Goal: Information Seeking & Learning: Learn about a topic

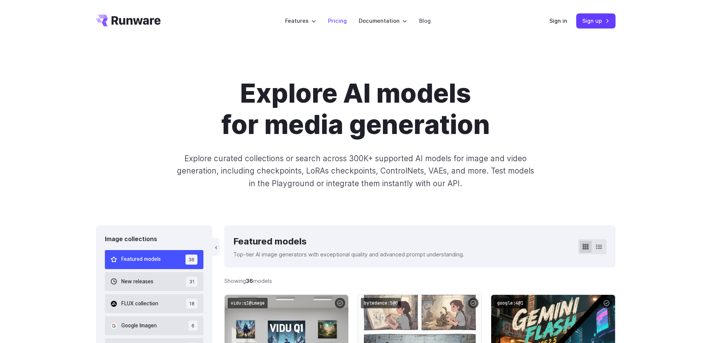
click at [343, 16] on link "Pricing" at bounding box center [337, 20] width 19 height 9
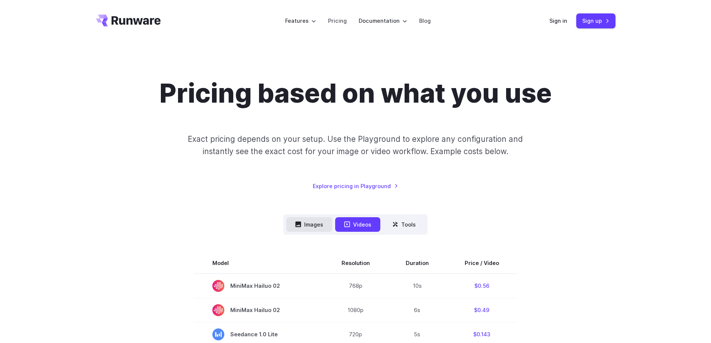
click at [314, 228] on button "Images" at bounding box center [309, 224] width 46 height 15
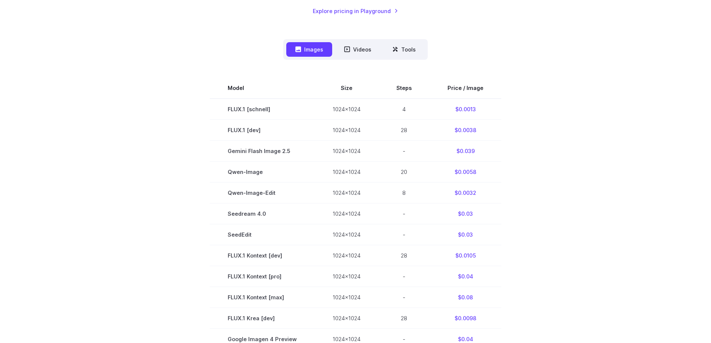
scroll to position [183, 0]
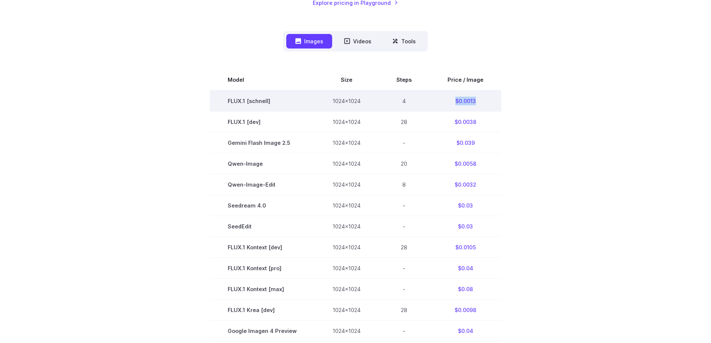
drag, startPoint x: 484, startPoint y: 100, endPoint x: 449, endPoint y: 99, distance: 35.1
click at [449, 99] on td "$0.0013" at bounding box center [466, 100] width 72 height 21
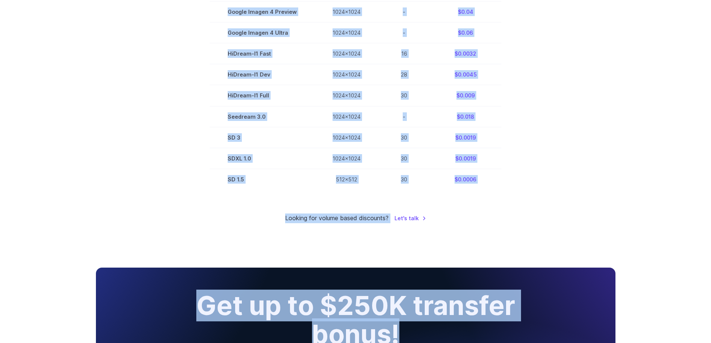
scroll to position [548, 0]
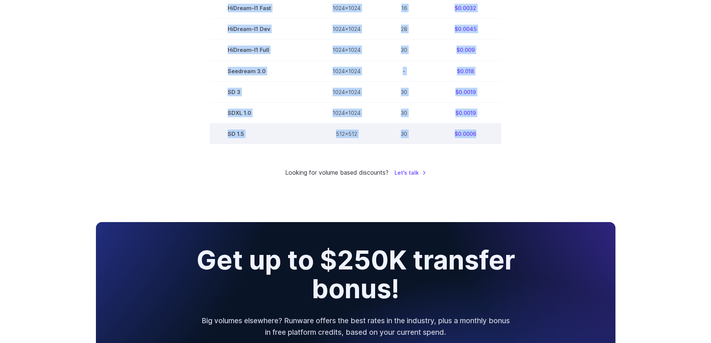
drag, startPoint x: 223, startPoint y: 19, endPoint x: 493, endPoint y: 127, distance: 290.4
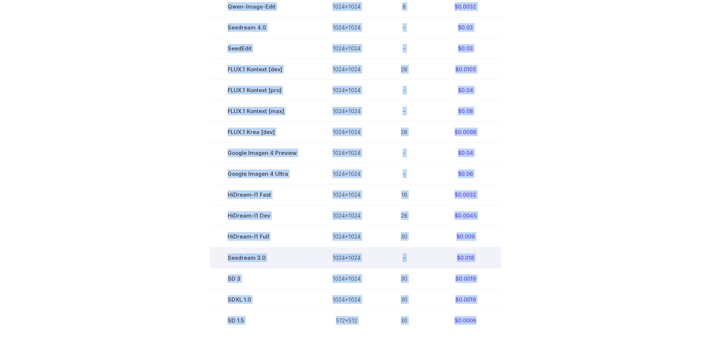
scroll to position [399, 0]
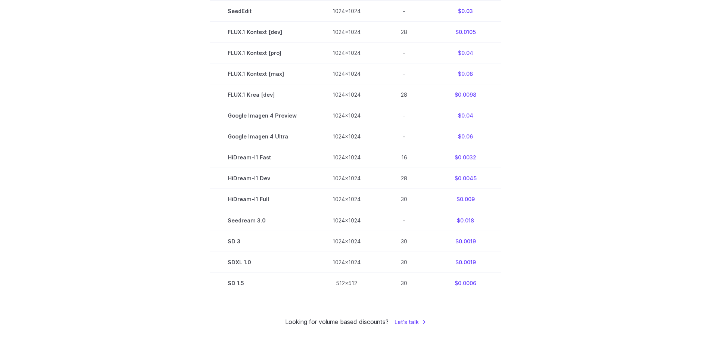
click at [511, 67] on section "Model Size Steps Price / Image FLUX.1 [schnell] 1024x1024 4 $0.0013 FLUX.1 [dev…" at bounding box center [356, 73] width 520 height 439
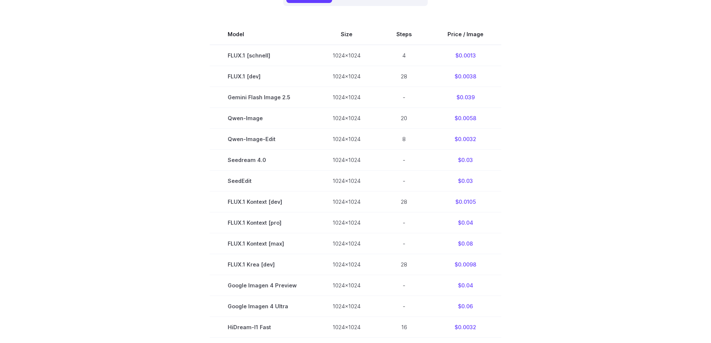
scroll to position [227, 0]
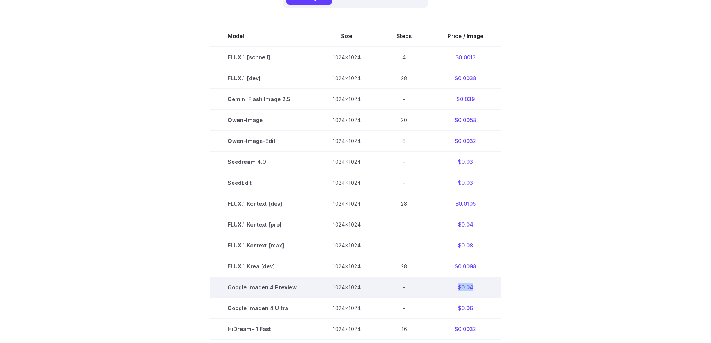
drag, startPoint x: 456, startPoint y: 288, endPoint x: 477, endPoint y: 288, distance: 21.3
click at [477, 288] on td "$0.04" at bounding box center [466, 287] width 72 height 21
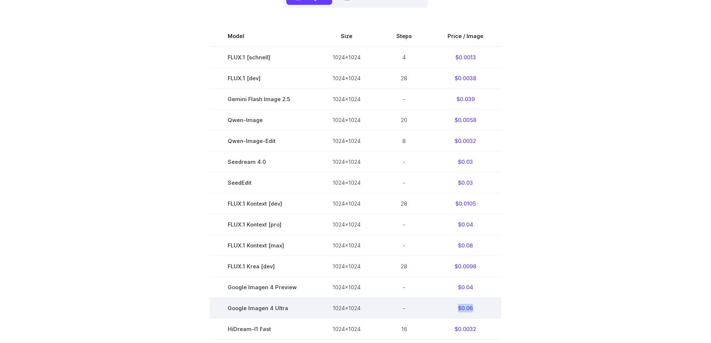
drag, startPoint x: 448, startPoint y: 307, endPoint x: 473, endPoint y: 299, distance: 26.7
click at [473, 299] on td "$0.06" at bounding box center [466, 308] width 72 height 21
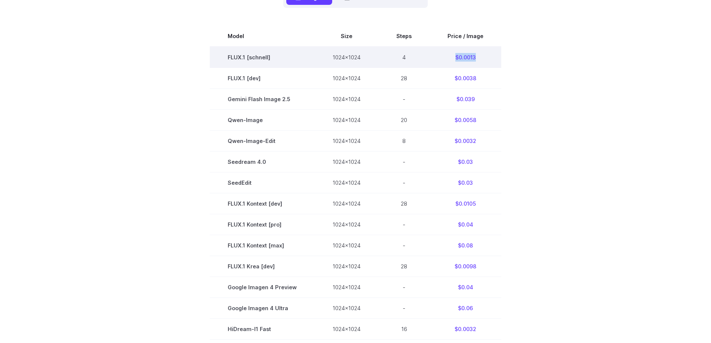
drag, startPoint x: 435, startPoint y: 63, endPoint x: 488, endPoint y: 57, distance: 53.4
click at [488, 57] on td "$0.0013" at bounding box center [466, 57] width 72 height 21
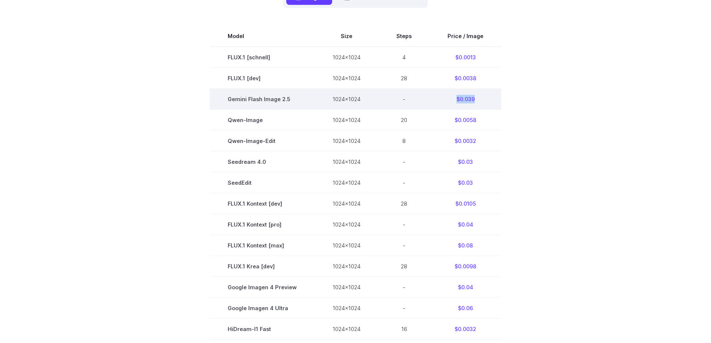
drag, startPoint x: 471, startPoint y: 93, endPoint x: 481, endPoint y: 94, distance: 10.2
click at [481, 94] on td "$0.039" at bounding box center [466, 98] width 72 height 21
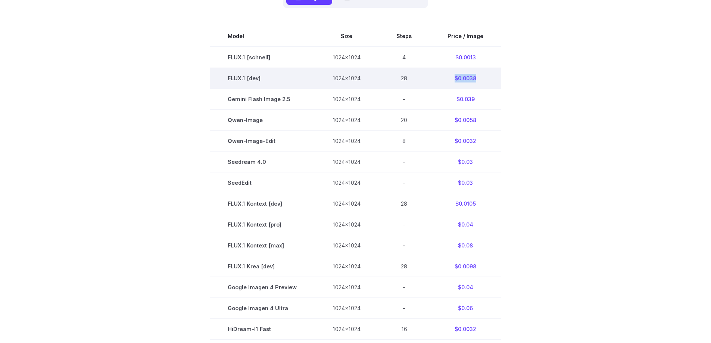
drag, startPoint x: 442, startPoint y: 74, endPoint x: 478, endPoint y: 76, distance: 36.3
click at [478, 76] on td "$0.0038" at bounding box center [466, 78] width 72 height 21
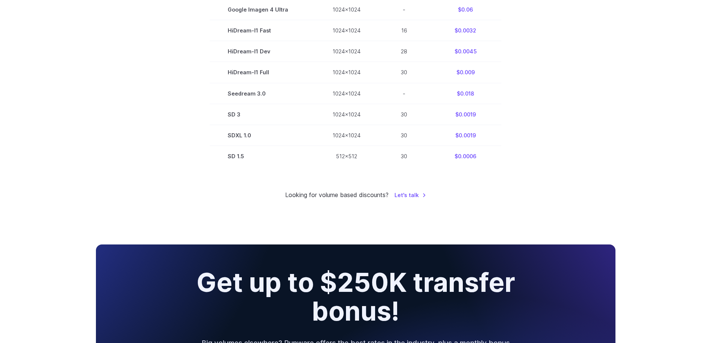
scroll to position [510, 0]
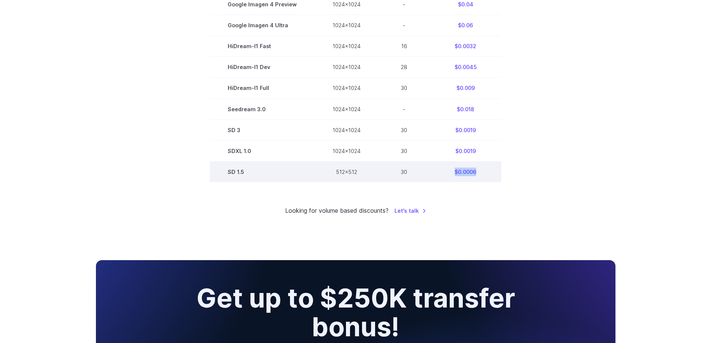
drag, startPoint x: 442, startPoint y: 176, endPoint x: 478, endPoint y: 172, distance: 35.7
click at [478, 172] on td "$0.0006" at bounding box center [466, 171] width 72 height 21
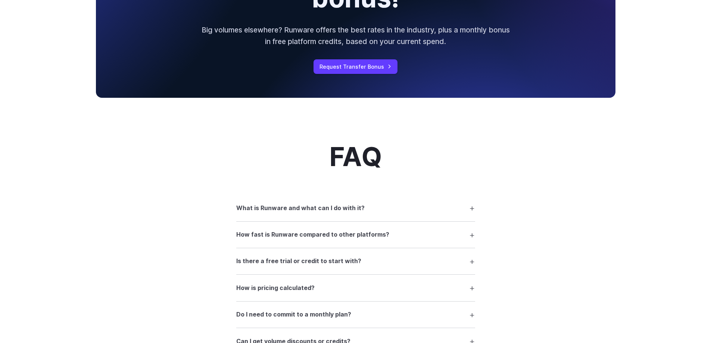
scroll to position [1426, 0]
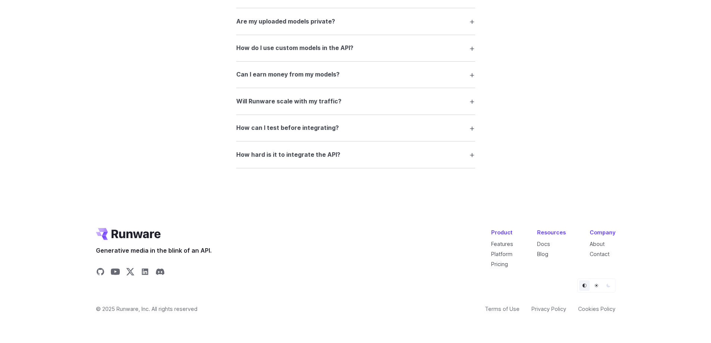
click at [414, 159] on summary "How hard is it to integrate the API?" at bounding box center [355, 154] width 239 height 14
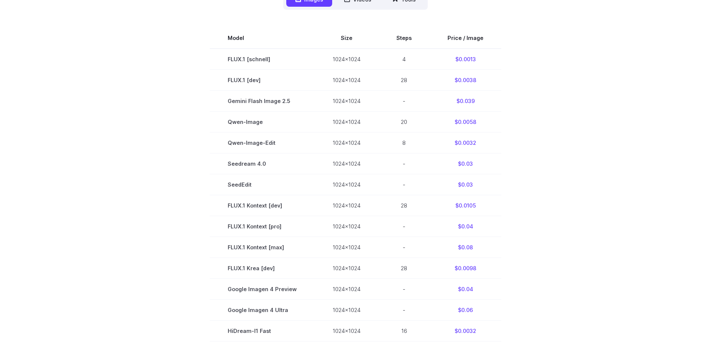
scroll to position [230, 0]
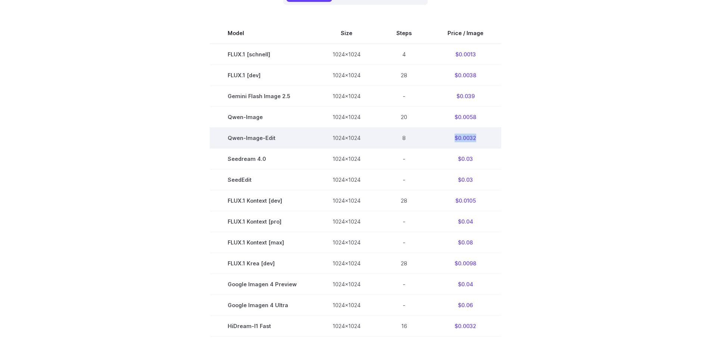
drag, startPoint x: 450, startPoint y: 143, endPoint x: 488, endPoint y: 141, distance: 38.1
click at [488, 141] on td "$0.0032" at bounding box center [466, 137] width 72 height 21
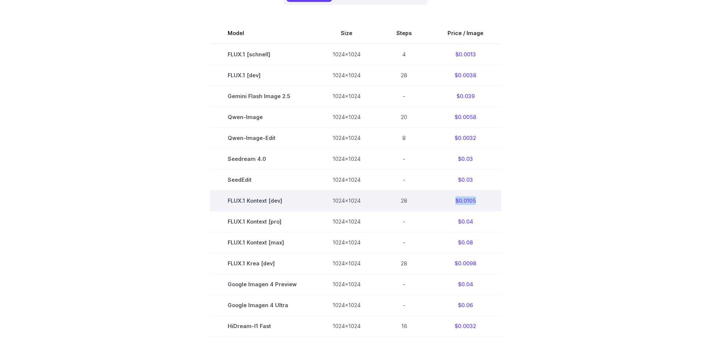
drag, startPoint x: 429, startPoint y: 205, endPoint x: 482, endPoint y: 200, distance: 52.9
click at [482, 200] on td "$0.0105" at bounding box center [466, 200] width 72 height 21
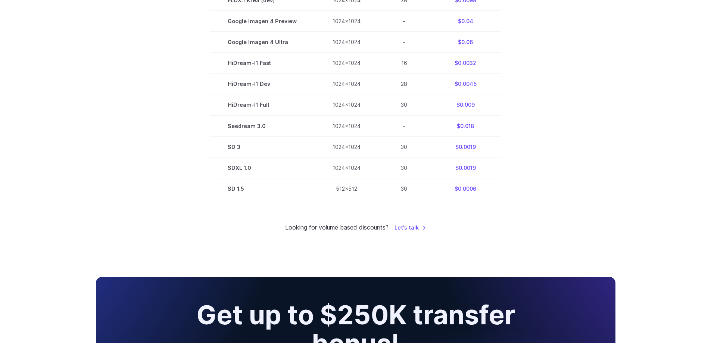
scroll to position [542, 0]
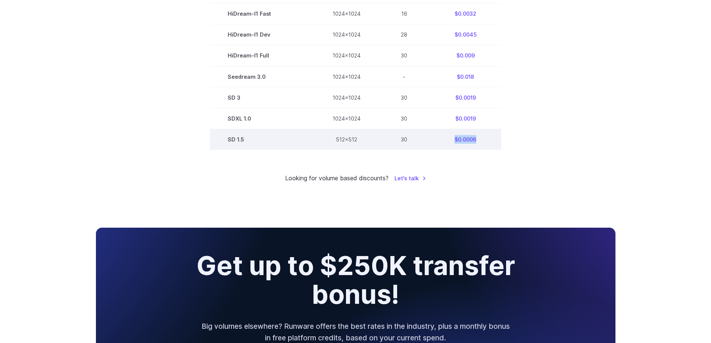
drag, startPoint x: 439, startPoint y: 144, endPoint x: 486, endPoint y: 144, distance: 47.4
click at [486, 144] on td "$0.0006" at bounding box center [466, 139] width 72 height 21
drag, startPoint x: 255, startPoint y: 136, endPoint x: 231, endPoint y: 138, distance: 24.0
click at [231, 138] on td "SD 1.5" at bounding box center [262, 139] width 105 height 21
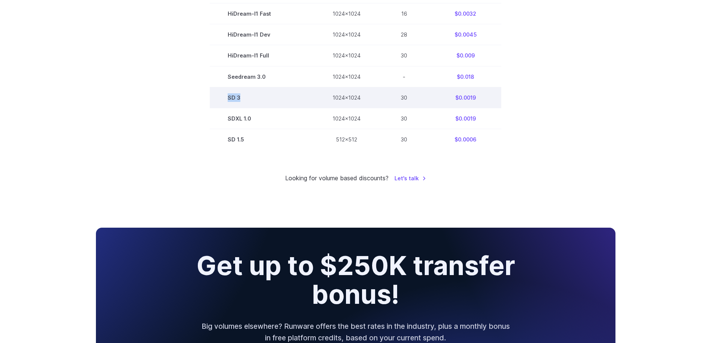
drag, startPoint x: 259, startPoint y: 96, endPoint x: 214, endPoint y: 96, distance: 45.2
click at [214, 96] on td "SD 3" at bounding box center [262, 97] width 105 height 21
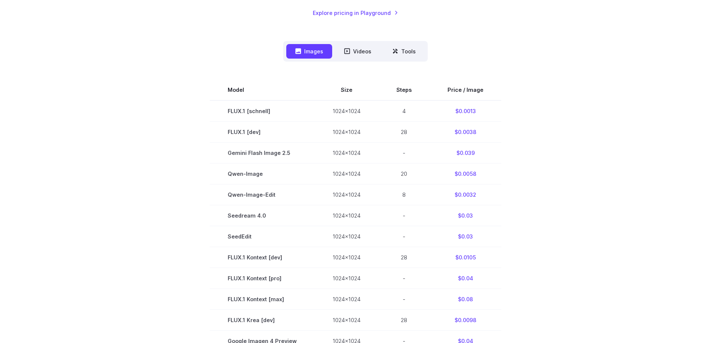
scroll to position [206, 0]
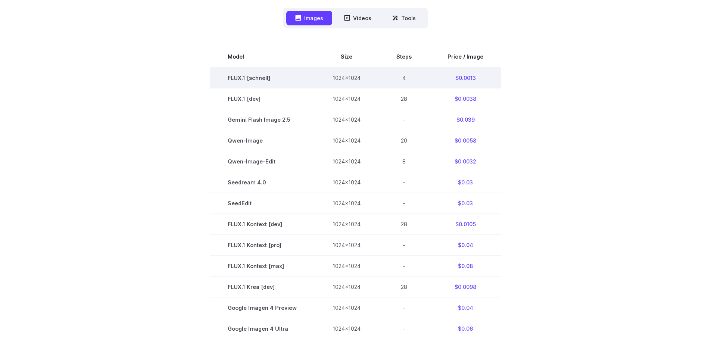
click at [463, 77] on td "$0.0013" at bounding box center [466, 77] width 72 height 21
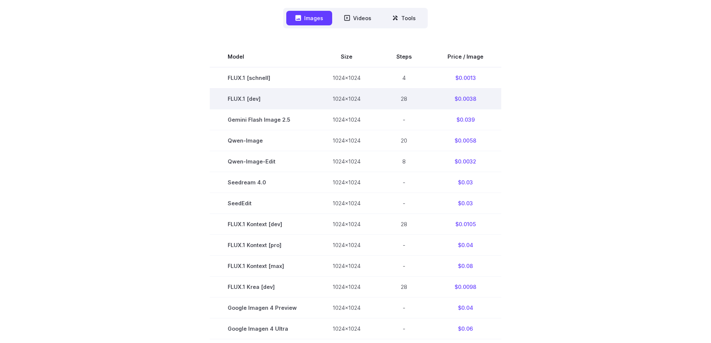
click at [454, 100] on td "$0.0038" at bounding box center [466, 98] width 72 height 21
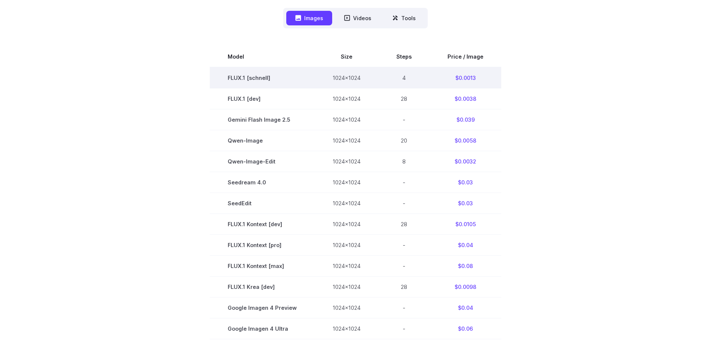
click at [467, 77] on td "$0.0013" at bounding box center [466, 77] width 72 height 21
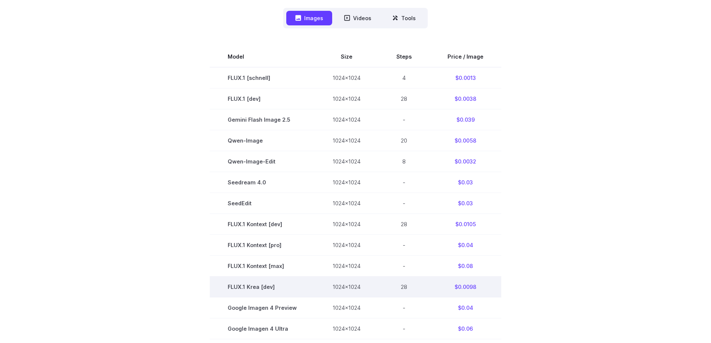
click at [461, 287] on td "$0.0098" at bounding box center [466, 287] width 72 height 21
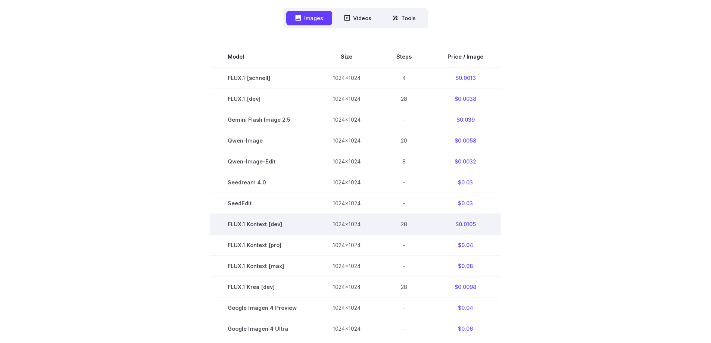
click at [467, 224] on td "$0.0105" at bounding box center [466, 224] width 72 height 21
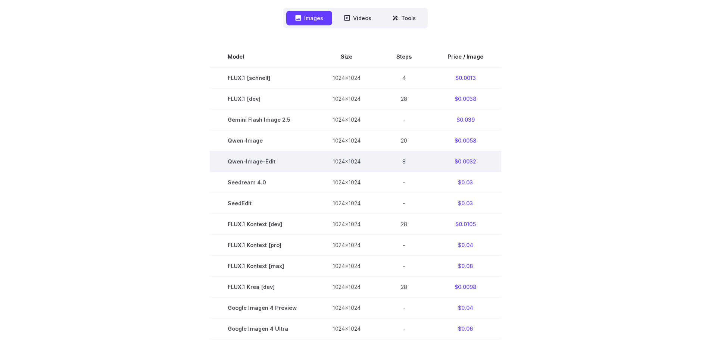
click at [471, 162] on td "$0.0032" at bounding box center [466, 161] width 72 height 21
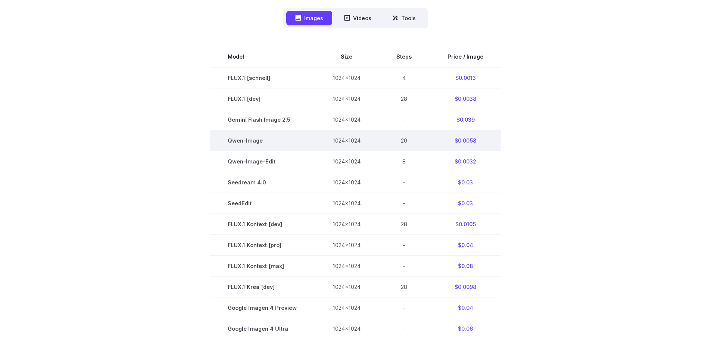
click at [460, 144] on td "$0.0058" at bounding box center [466, 140] width 72 height 21
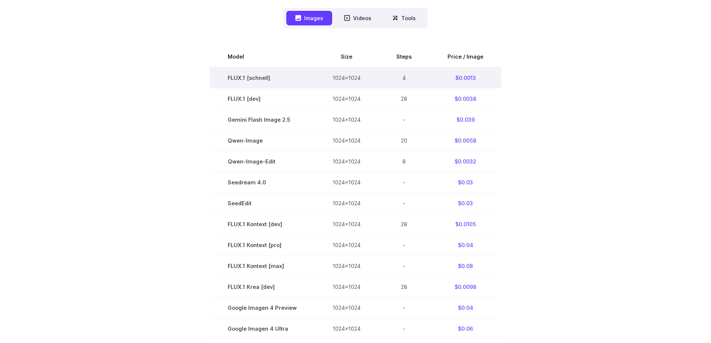
click at [466, 84] on td "$0.0013" at bounding box center [466, 77] width 72 height 21
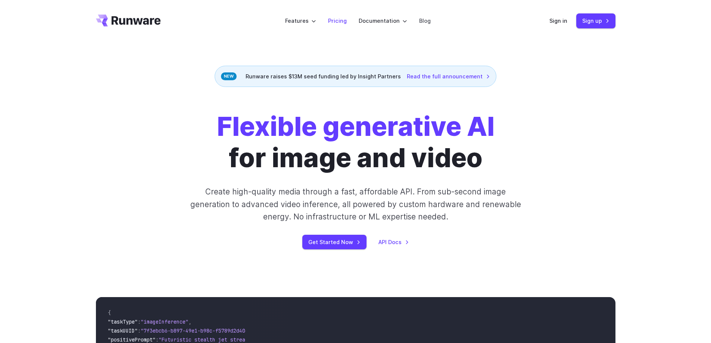
click at [333, 20] on link "Pricing" at bounding box center [337, 20] width 19 height 9
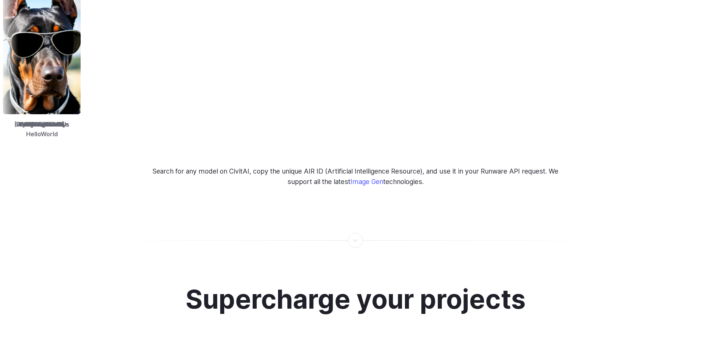
scroll to position [1059, 0]
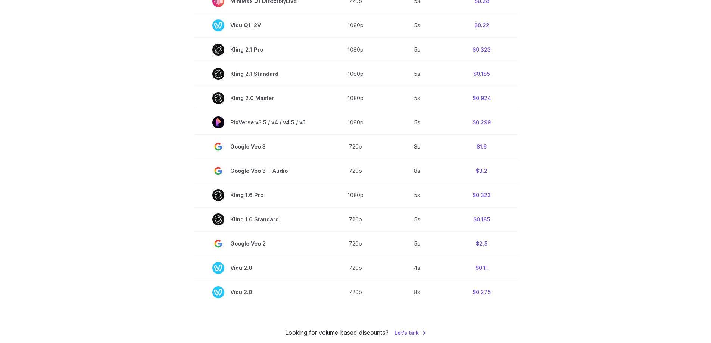
scroll to position [456, 0]
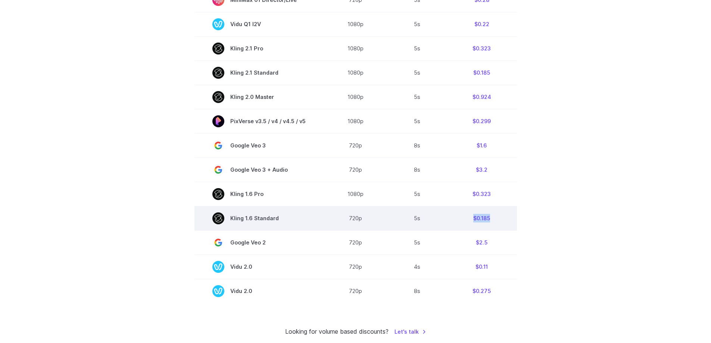
drag, startPoint x: 458, startPoint y: 222, endPoint x: 501, endPoint y: 217, distance: 42.4
click at [501, 217] on td "$0.185" at bounding box center [482, 218] width 70 height 24
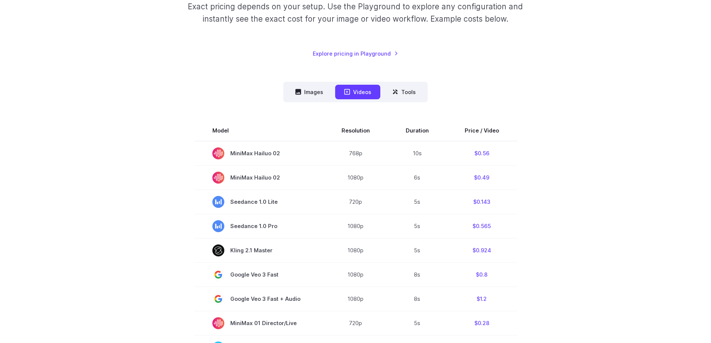
scroll to position [131, 0]
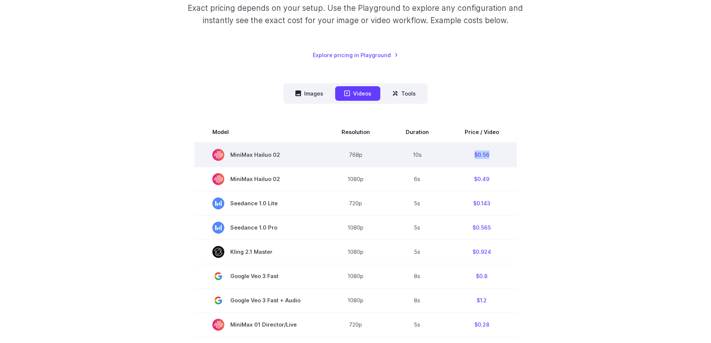
drag, startPoint x: 455, startPoint y: 155, endPoint x: 494, endPoint y: 158, distance: 39.3
click at [494, 158] on td "$0.56" at bounding box center [482, 155] width 70 height 25
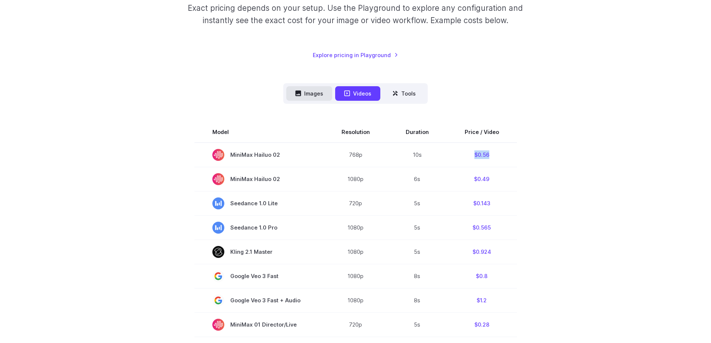
click at [314, 89] on button "Images" at bounding box center [309, 93] width 46 height 15
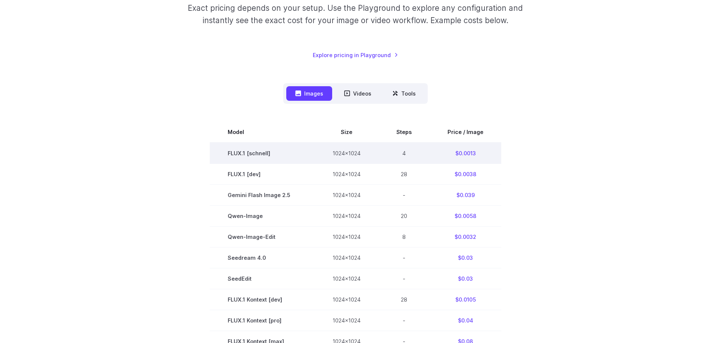
click at [464, 155] on td "$0.0013" at bounding box center [466, 153] width 72 height 21
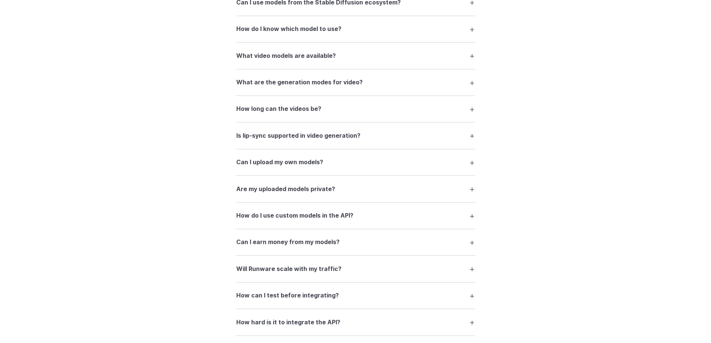
scroll to position [1270, 0]
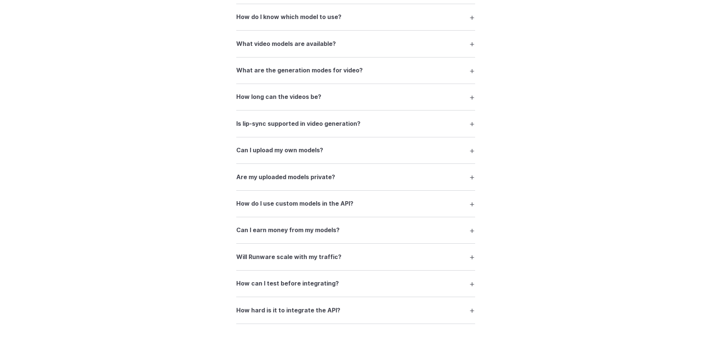
click at [441, 97] on summary "How long can the videos be?" at bounding box center [355, 97] width 239 height 14
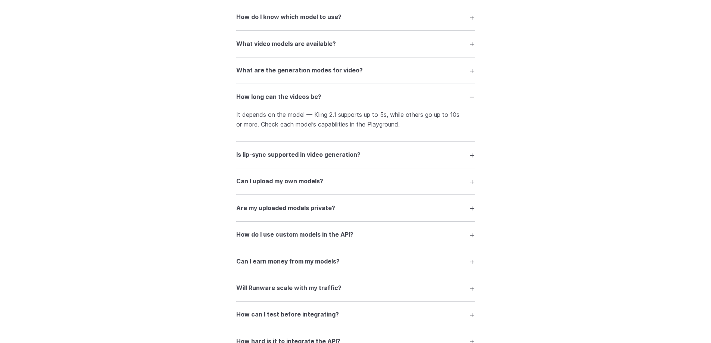
click at [441, 97] on summary "How long can the videos be?" at bounding box center [355, 97] width 239 height 14
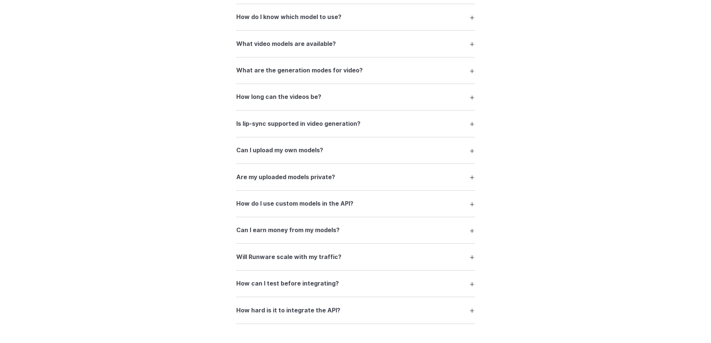
click at [402, 45] on summary "What video models are available?" at bounding box center [355, 44] width 239 height 14
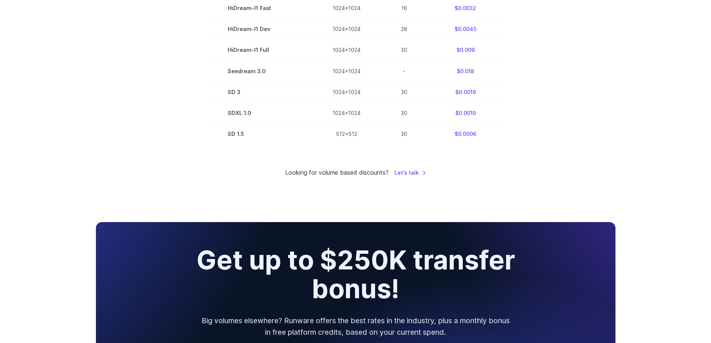
scroll to position [0, 0]
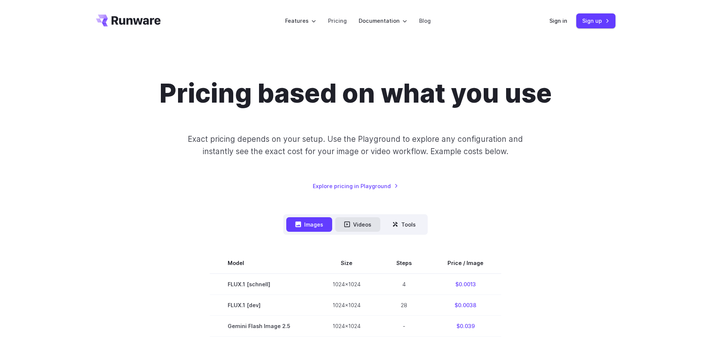
click at [358, 228] on button "Videos" at bounding box center [357, 224] width 45 height 15
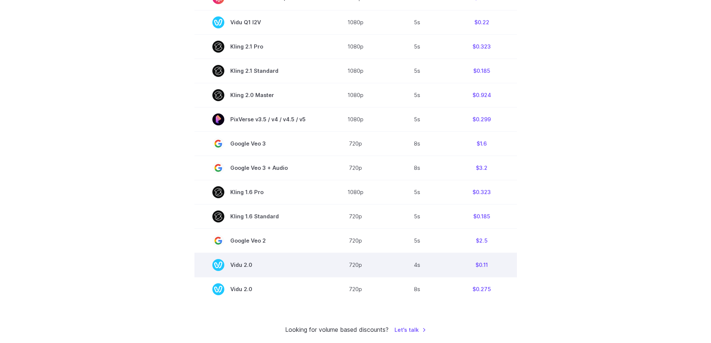
scroll to position [453, 0]
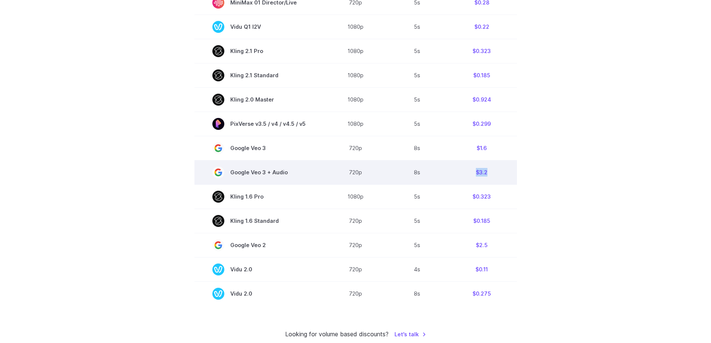
drag, startPoint x: 479, startPoint y: 172, endPoint x: 505, endPoint y: 171, distance: 25.8
click at [505, 171] on td "$3.2" at bounding box center [482, 172] width 70 height 24
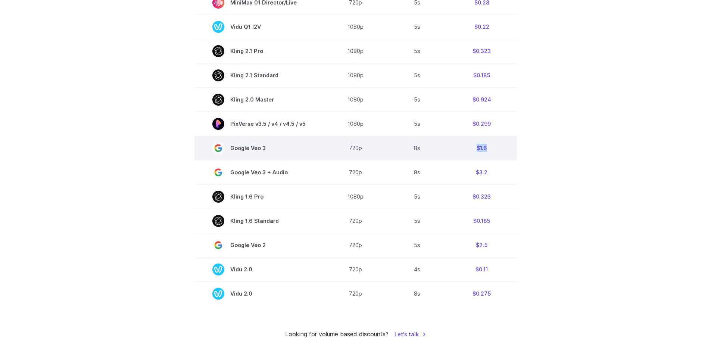
drag, startPoint x: 455, startPoint y: 147, endPoint x: 504, endPoint y: 146, distance: 48.9
click at [504, 146] on td "$1.6" at bounding box center [482, 148] width 70 height 24
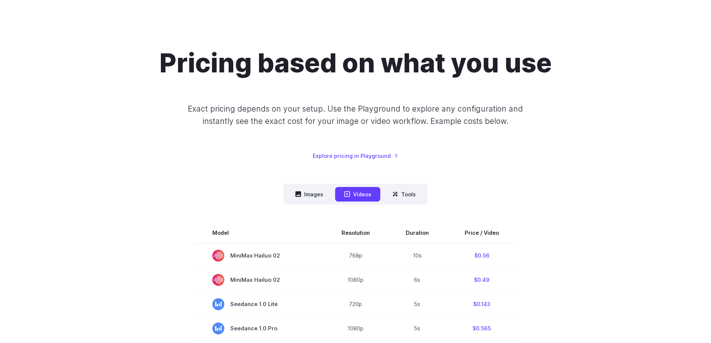
scroll to position [30, 0]
click at [309, 195] on button "Images" at bounding box center [309, 194] width 46 height 15
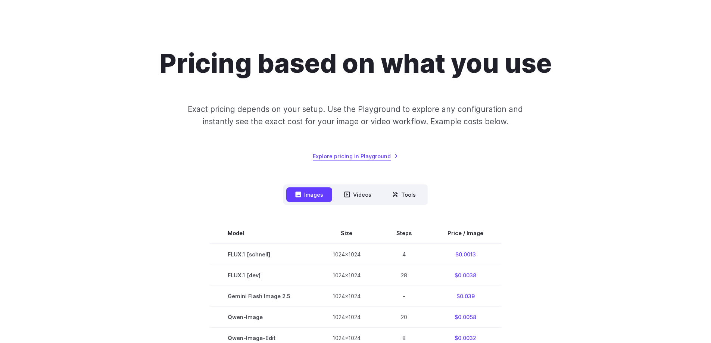
click at [361, 159] on link "Explore pricing in Playground" at bounding box center [355, 156] width 85 height 9
